Goal: Information Seeking & Learning: Check status

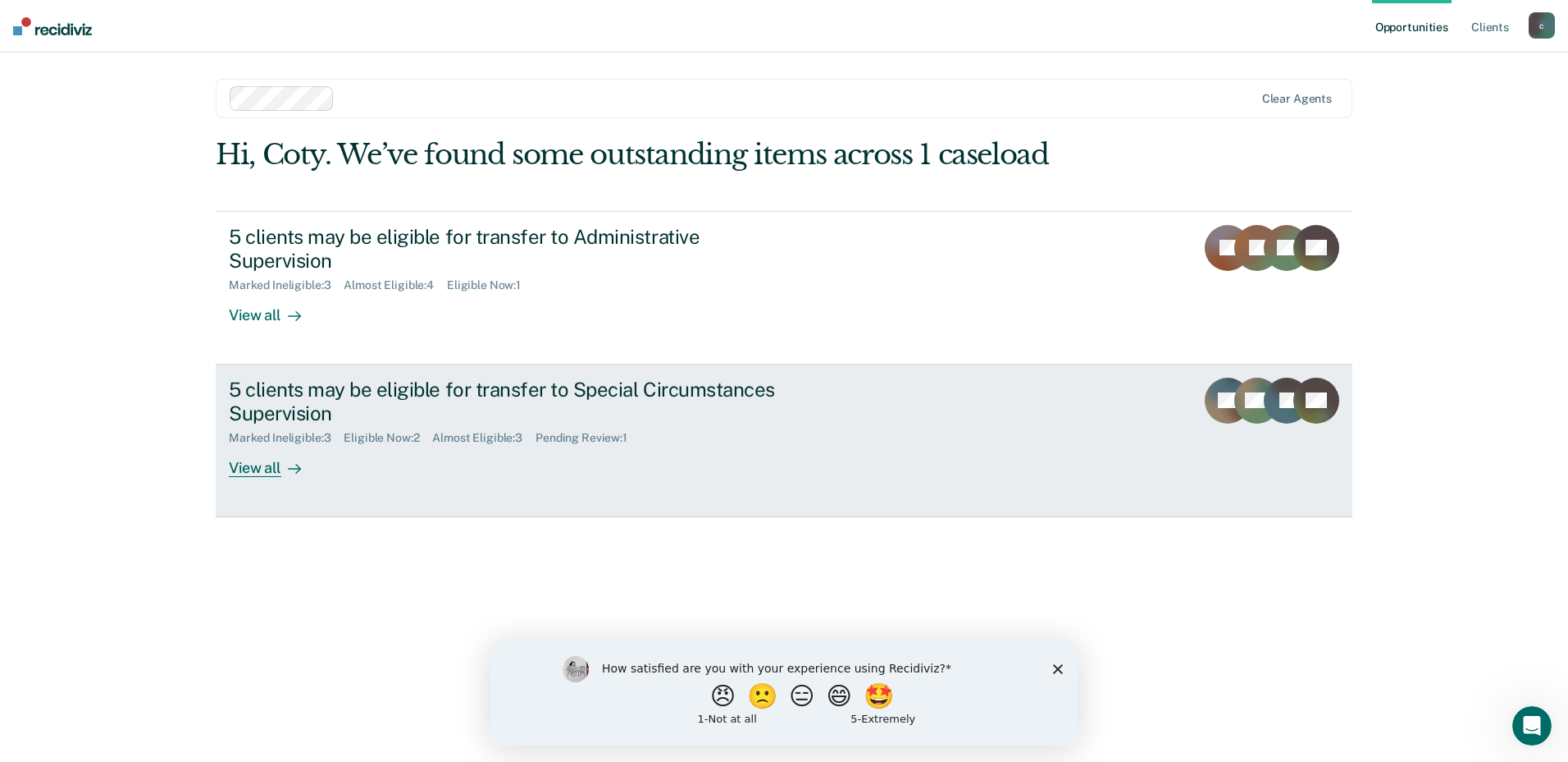
click at [248, 466] on div "View all" at bounding box center [274, 461] width 91 height 32
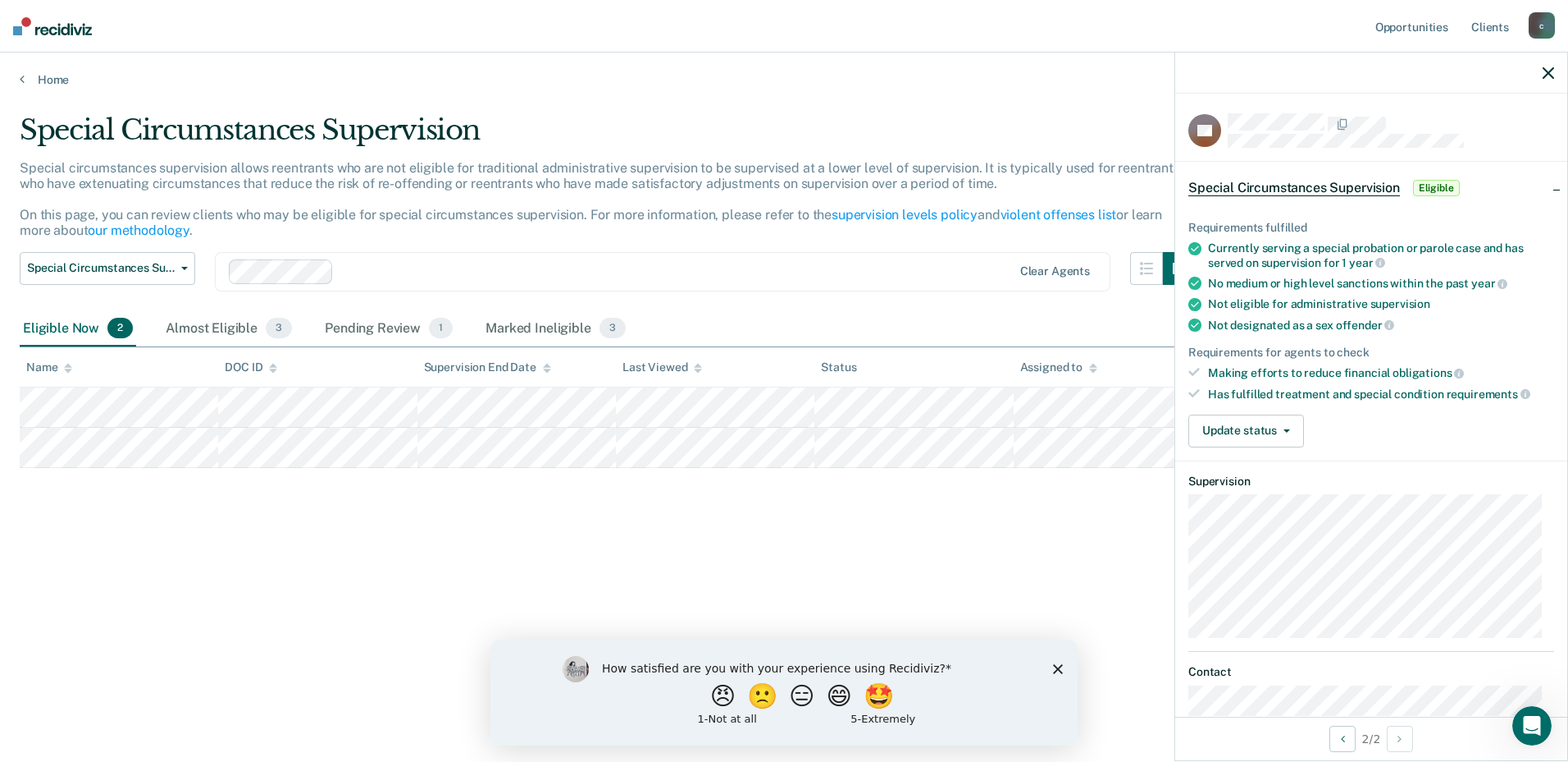
drag, startPoint x: 576, startPoint y: 558, endPoint x: 584, endPoint y: 521, distance: 37.9
click at [576, 556] on div "Special Circumstances Supervision Special circumstances supervision allows reen…" at bounding box center [784, 375] width 1529 height 525
click at [780, 535] on div "Special Circumstances Supervision Special circumstances supervision allows reen…" at bounding box center [784, 375] width 1529 height 525
click at [532, 327] on div "Marked Ineligible 3" at bounding box center [556, 329] width 147 height 36
